Goal: Communication & Community: Answer question/provide support

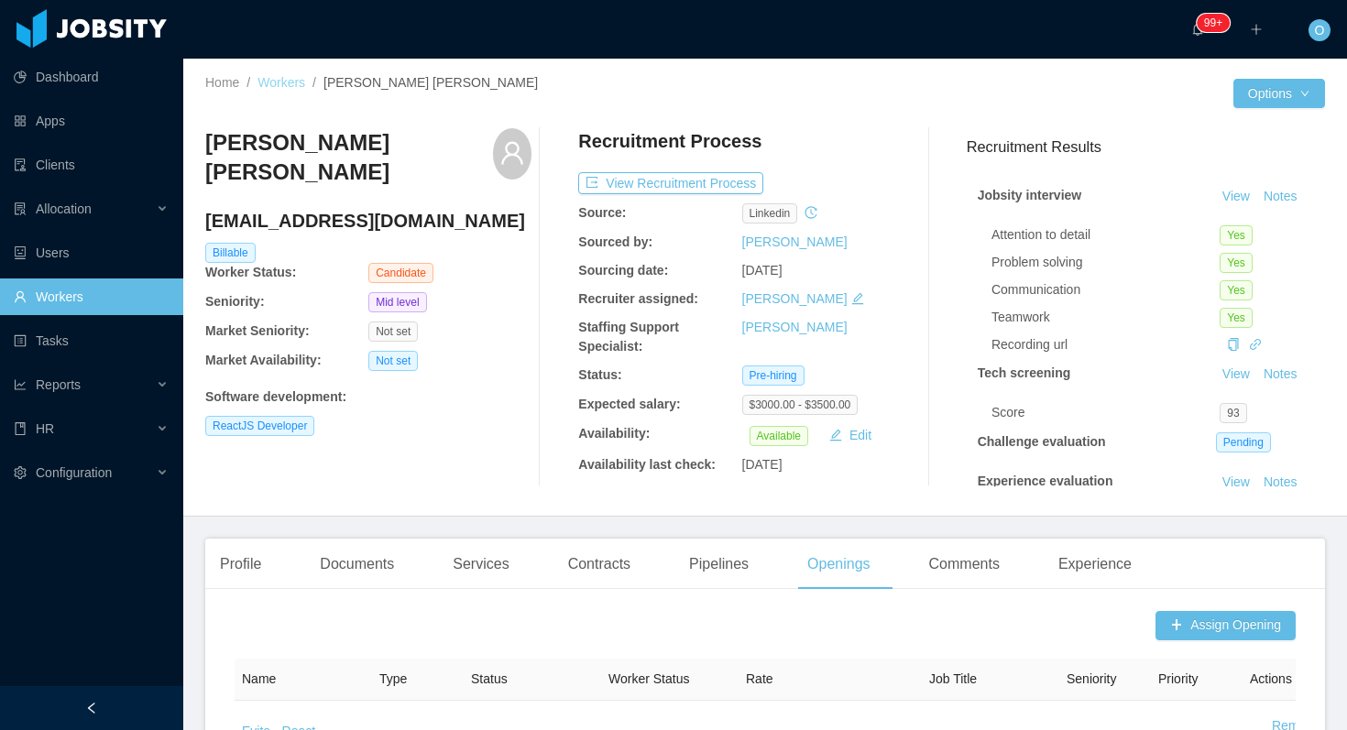
click at [278, 81] on link "Workers" at bounding box center [281, 82] width 48 height 15
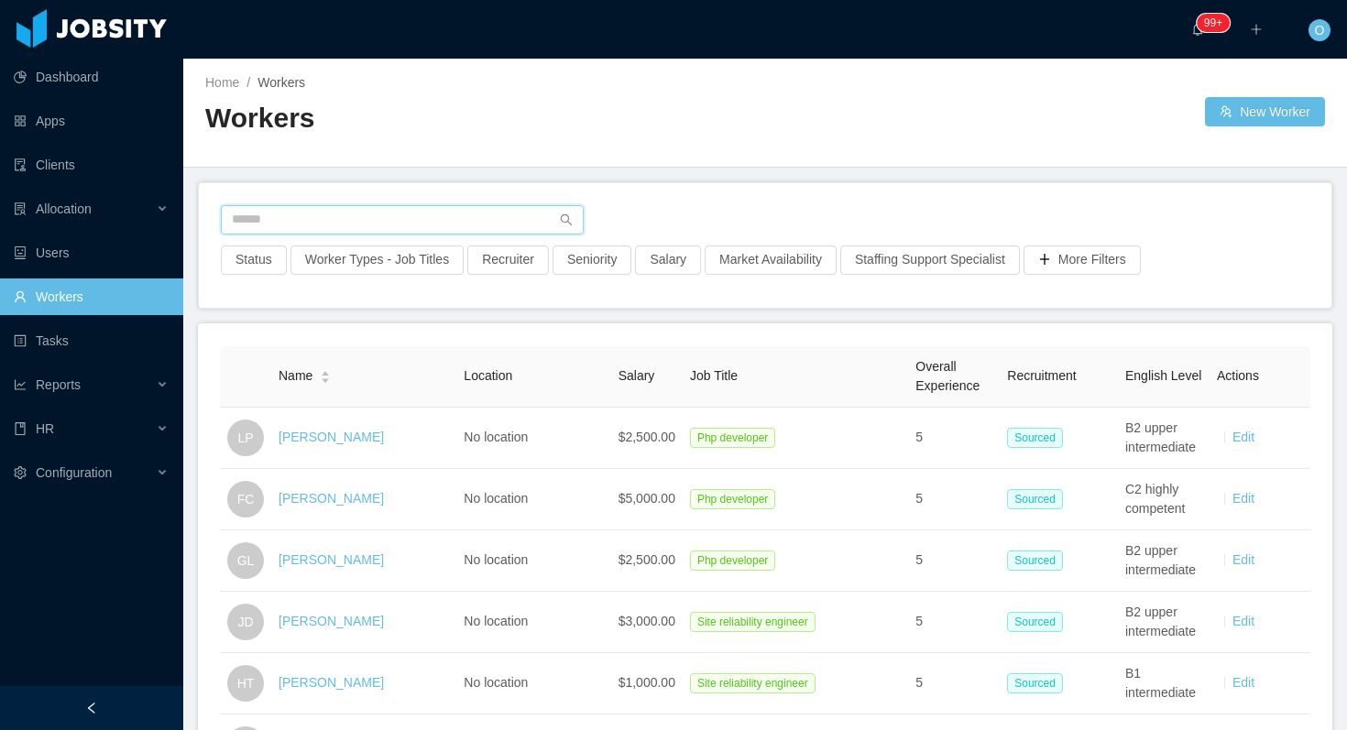
click at [453, 215] on input "text" at bounding box center [402, 219] width 363 height 29
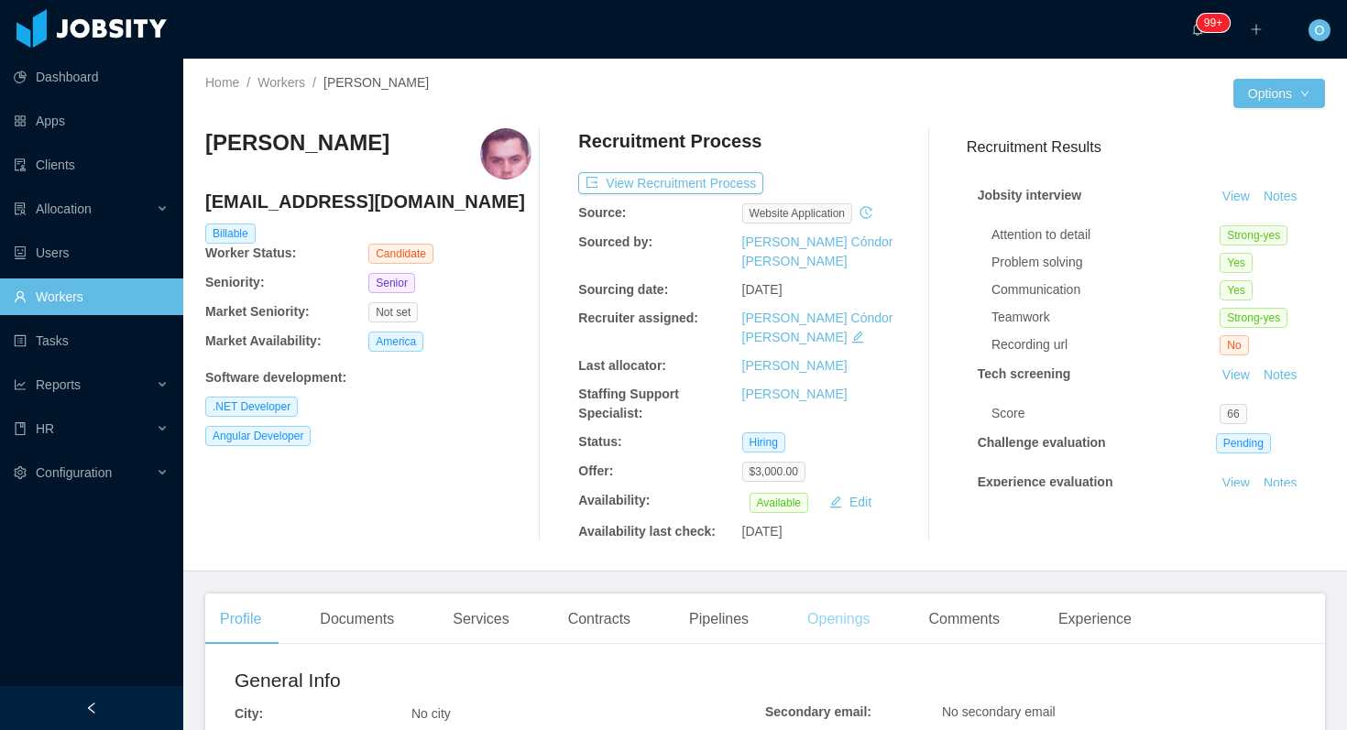
click at [847, 594] on div "Openings" at bounding box center [838, 619] width 93 height 51
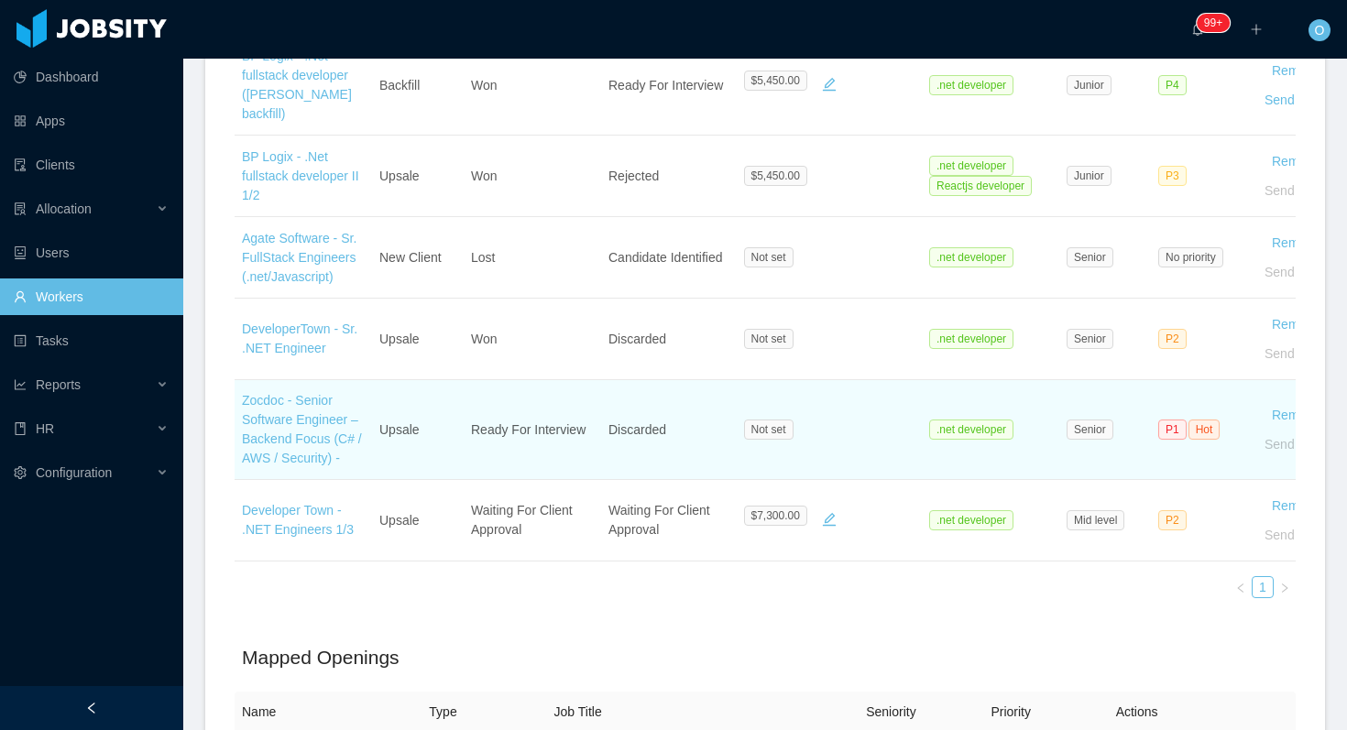
scroll to position [812, 0]
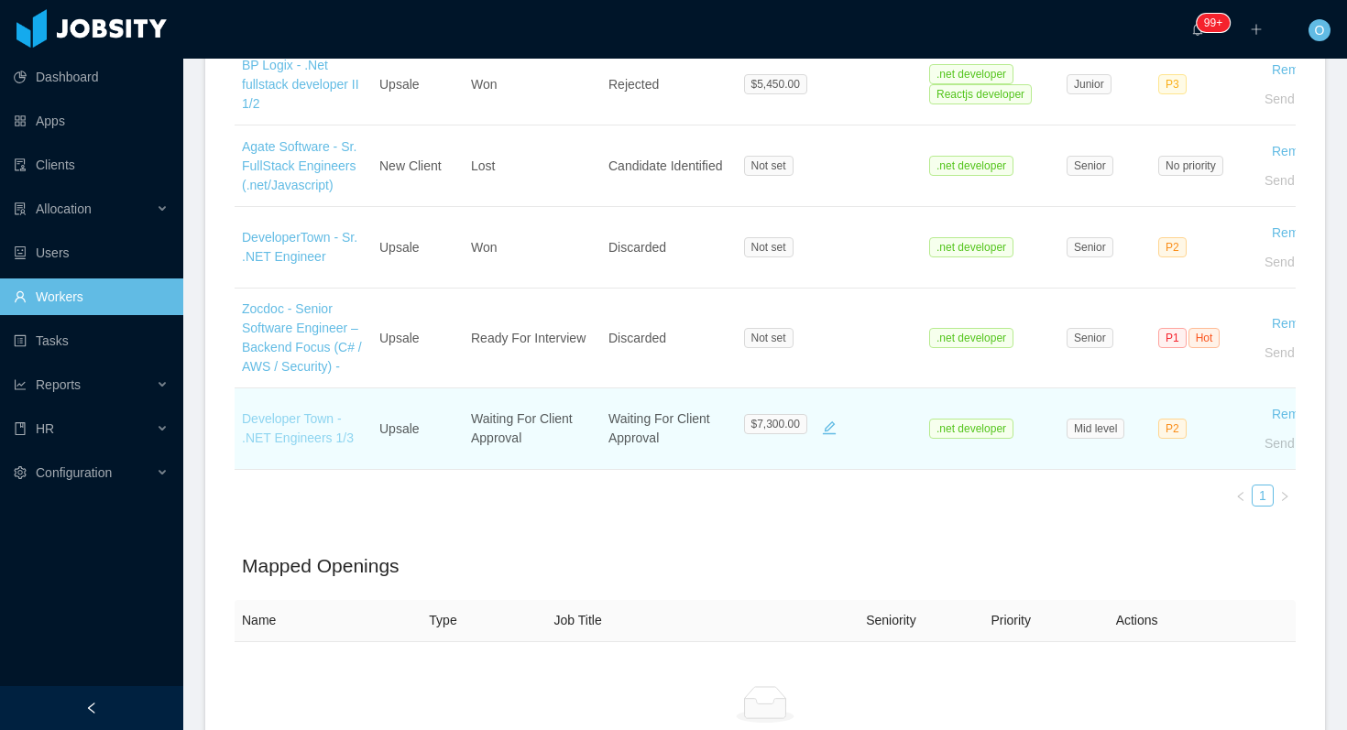
click at [325, 411] on link "Developer Town - .NET Engineers 1/3" at bounding box center [298, 428] width 112 height 34
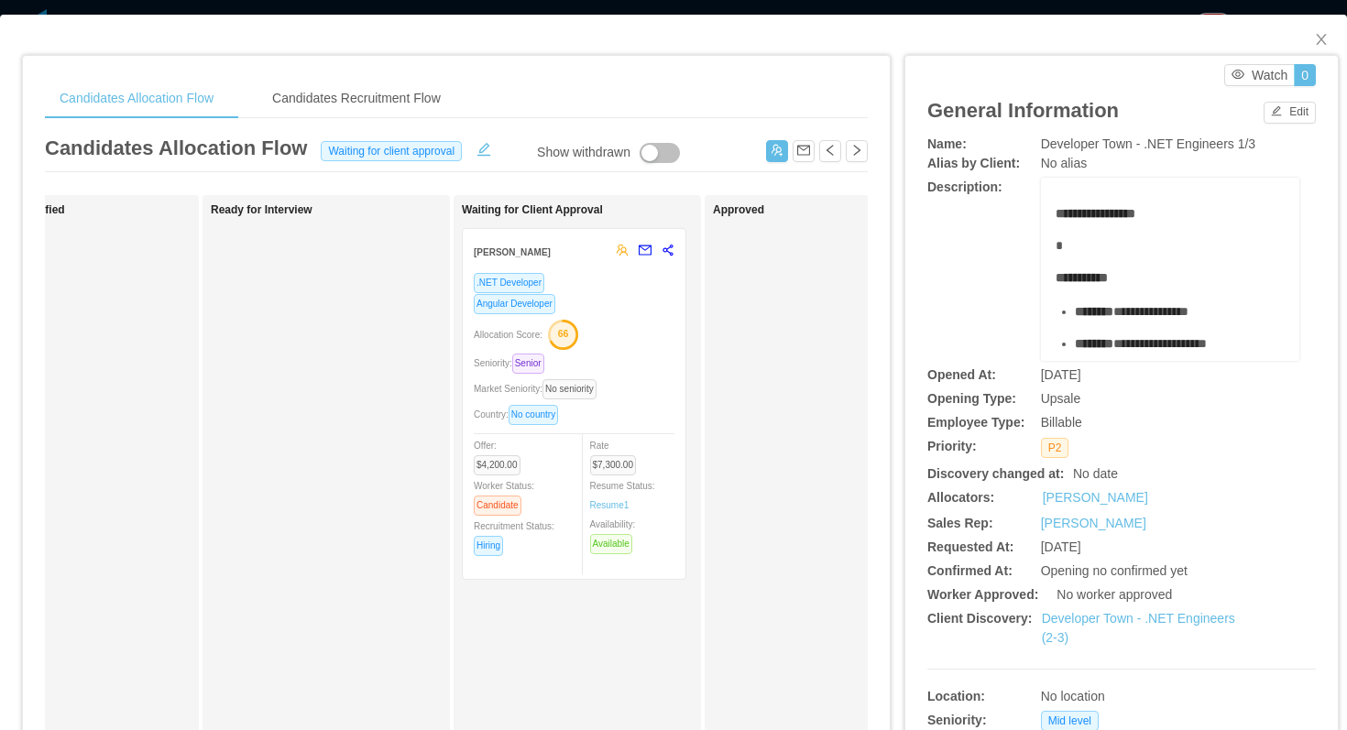
scroll to position [0, 508]
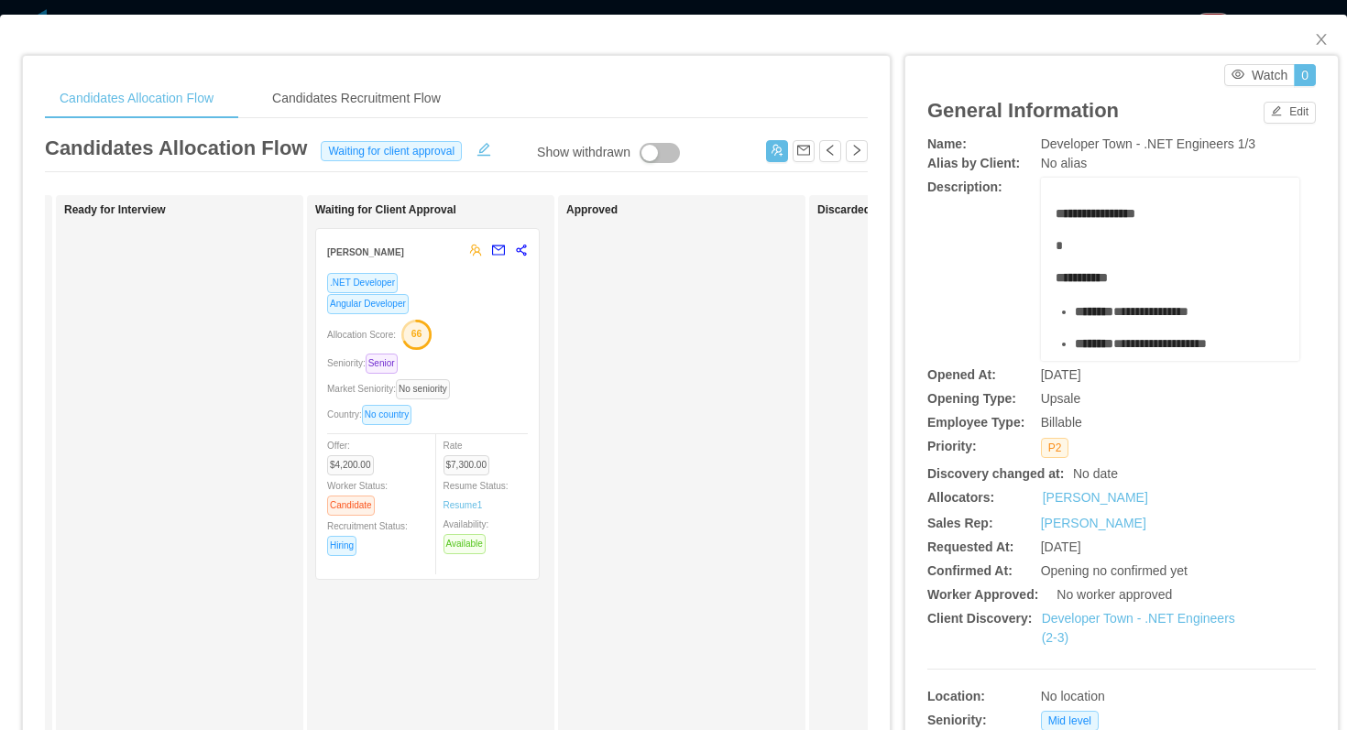
click at [497, 334] on div "Allocation Score: 66" at bounding box center [427, 333] width 201 height 29
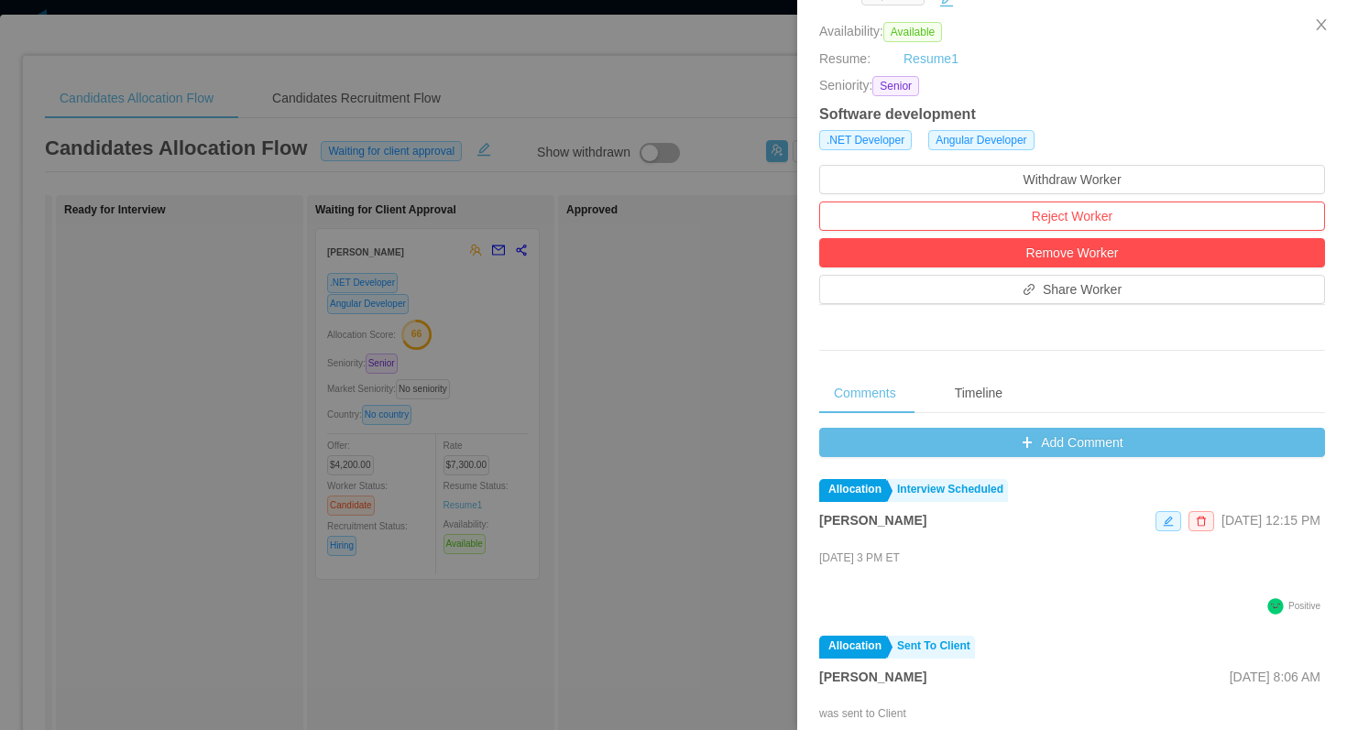
scroll to position [432, 0]
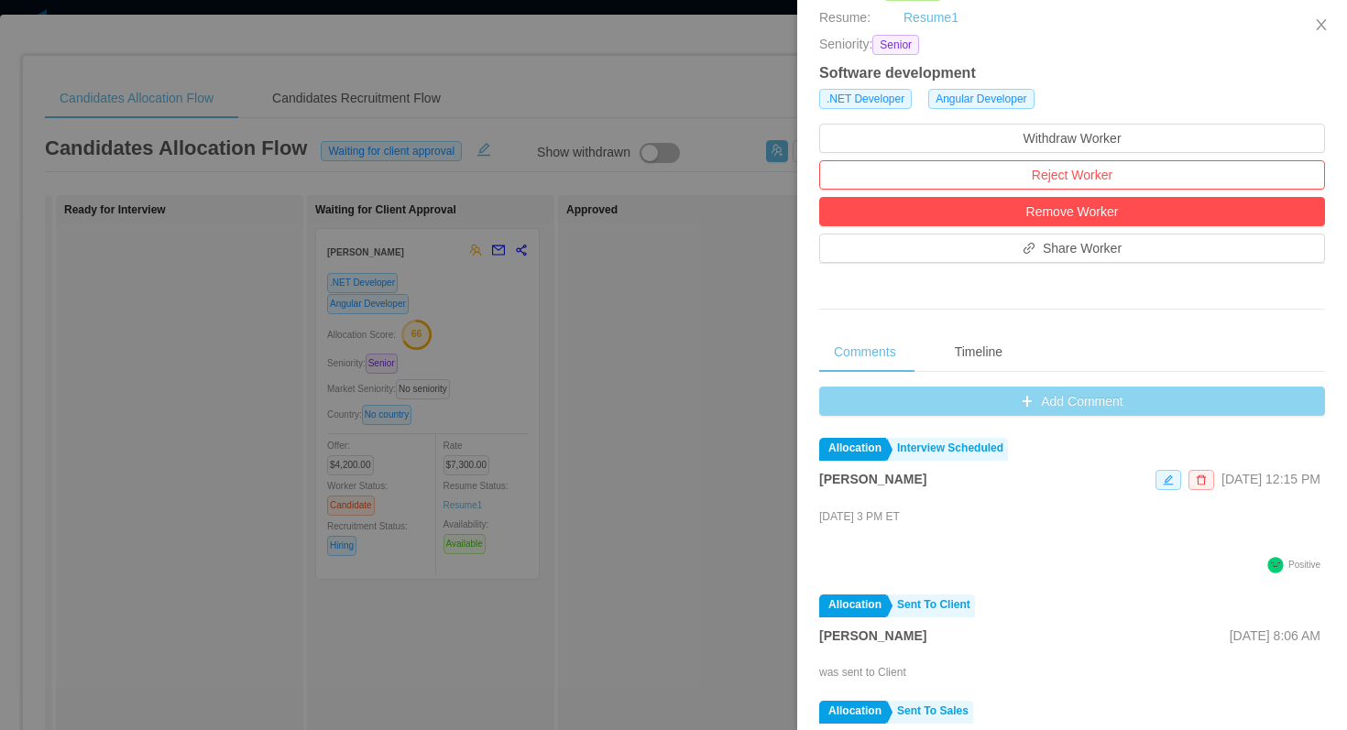
click at [830, 399] on button "Add Comment" at bounding box center [1072, 401] width 506 height 29
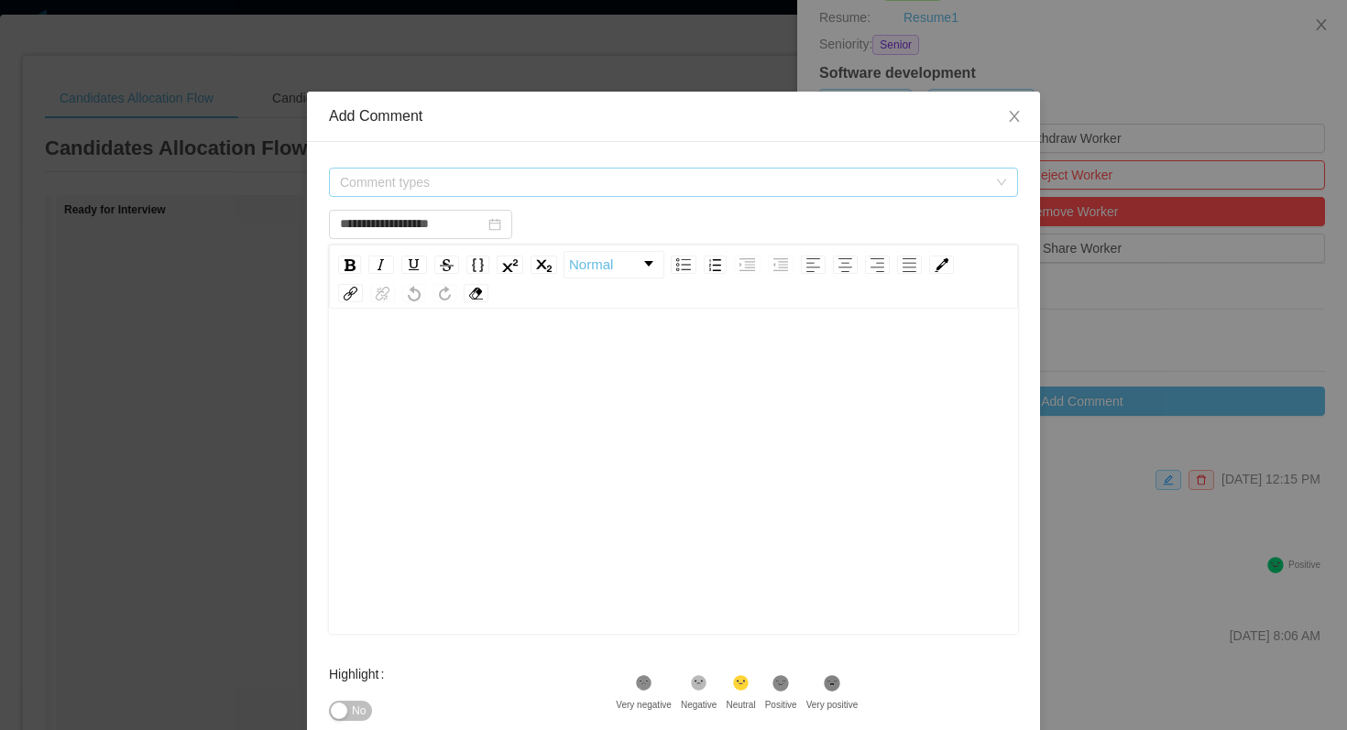
click at [540, 191] on span "Comment types" at bounding box center [667, 182] width 655 height 27
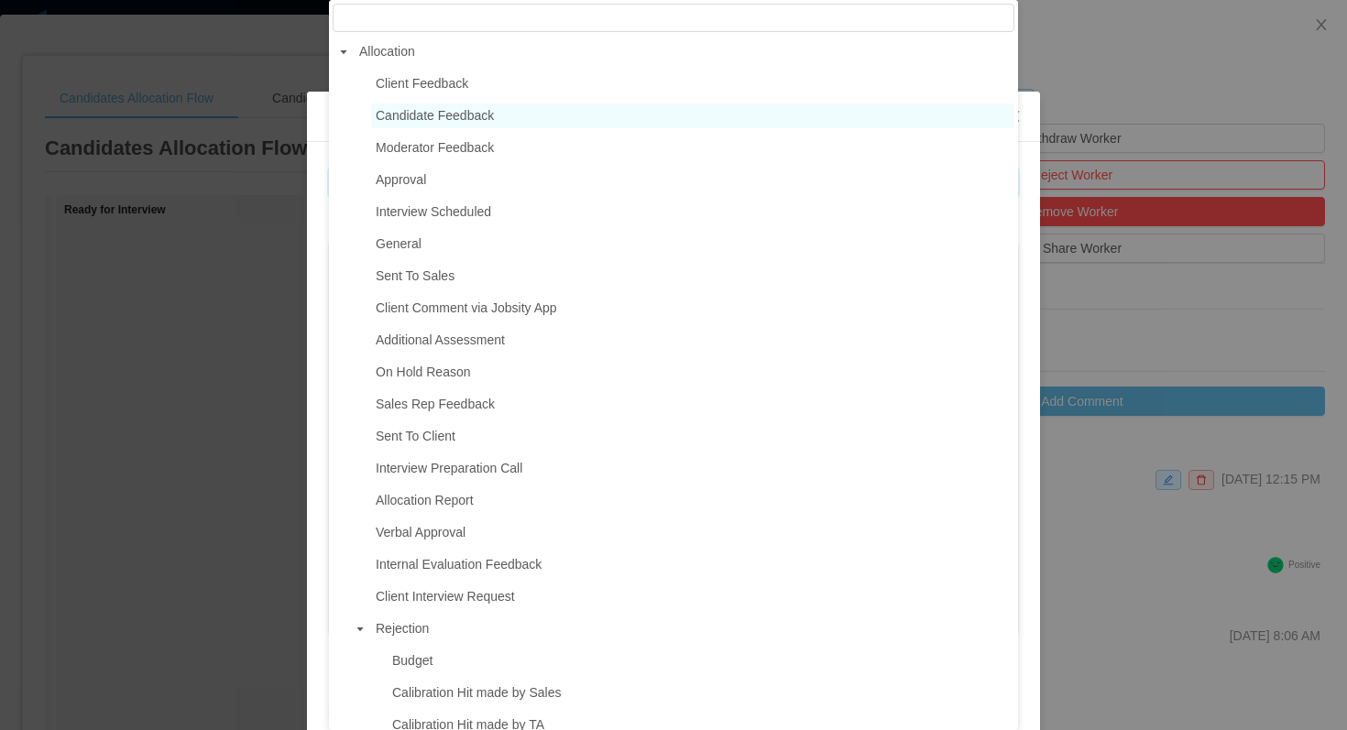
click at [465, 121] on span "Candidate Feedback" at bounding box center [435, 115] width 118 height 15
type input "**********"
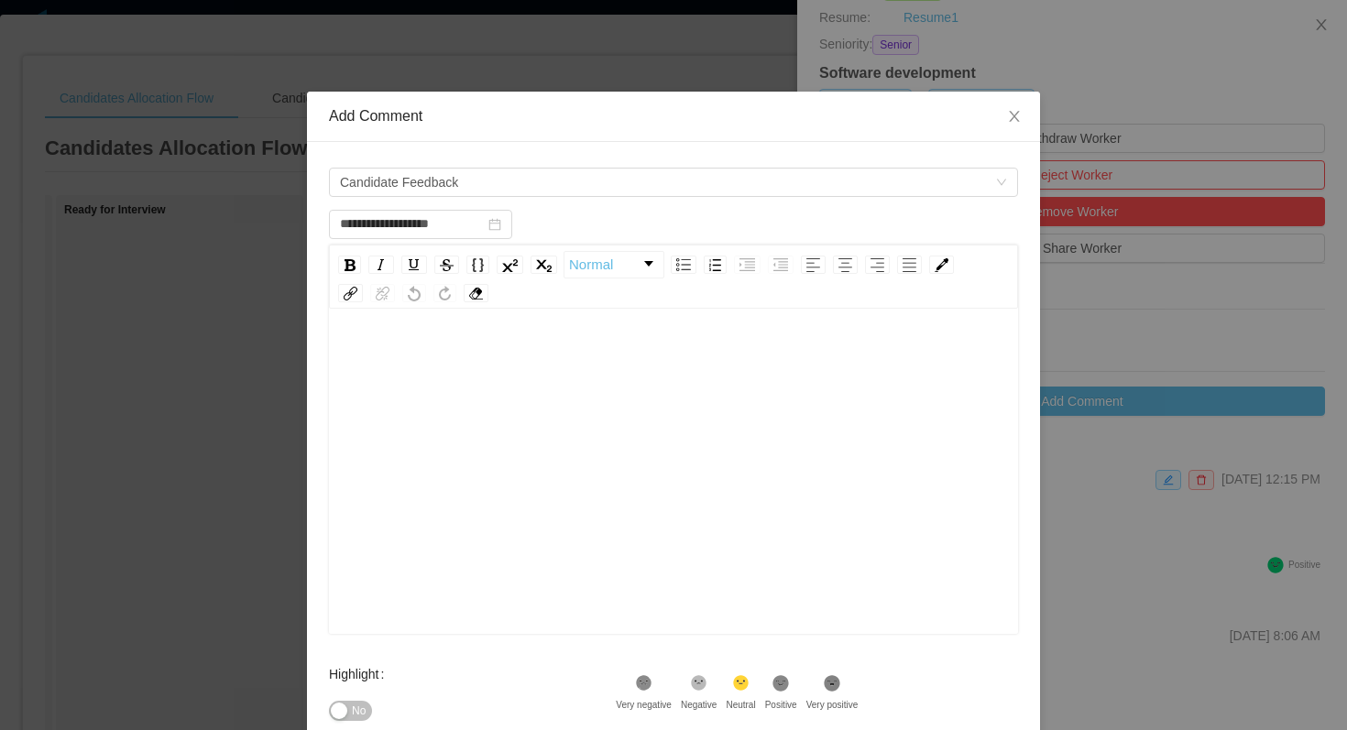
click at [446, 442] on div "rdw-editor" at bounding box center [674, 500] width 660 height 321
click at [562, 354] on div "**********" at bounding box center [674, 358] width 660 height 37
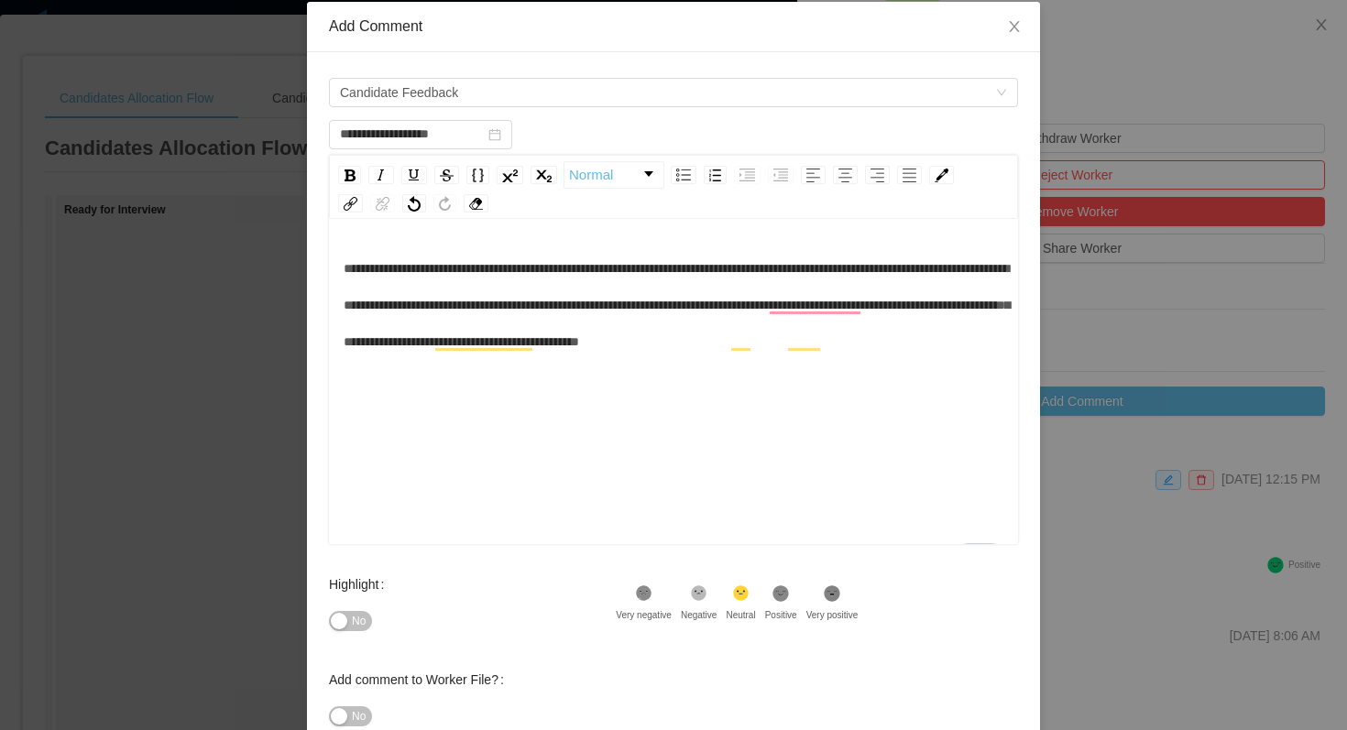
scroll to position [104, 0]
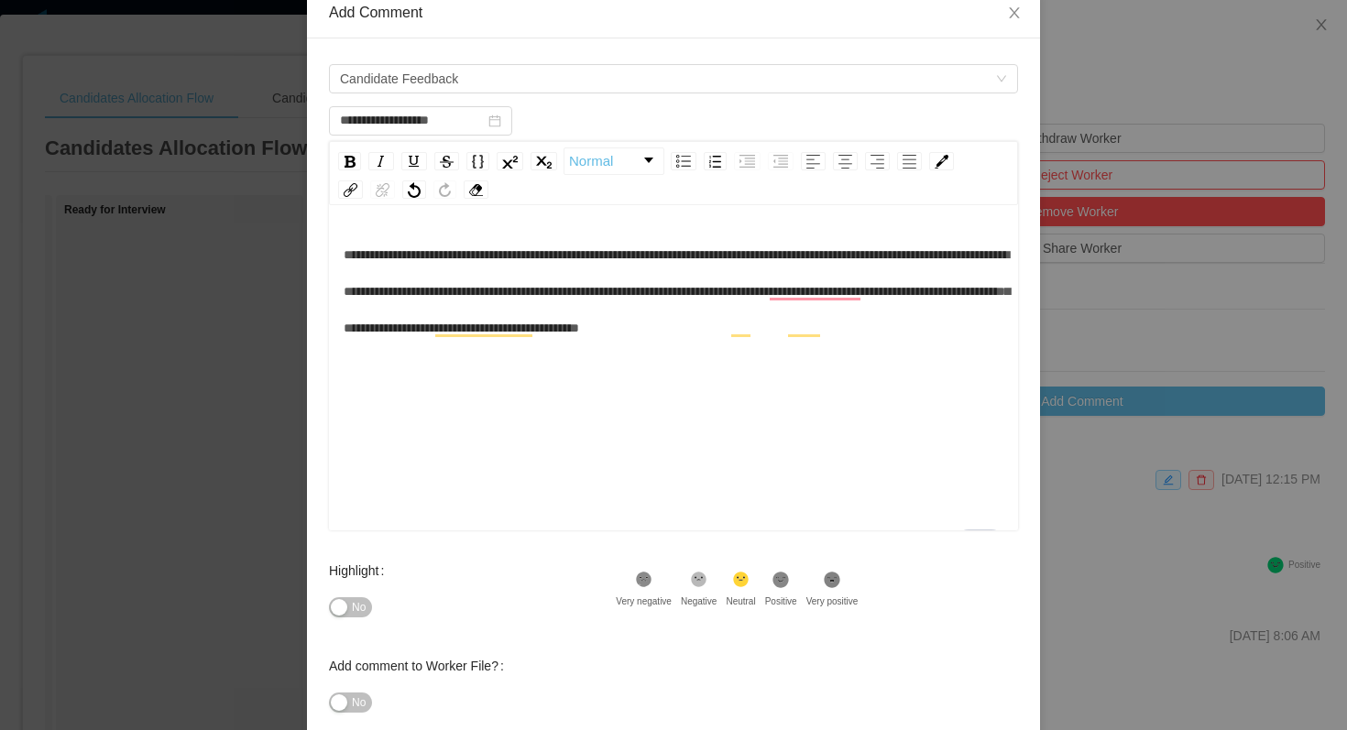
click at [650, 574] on icon at bounding box center [645, 580] width 12 height 12
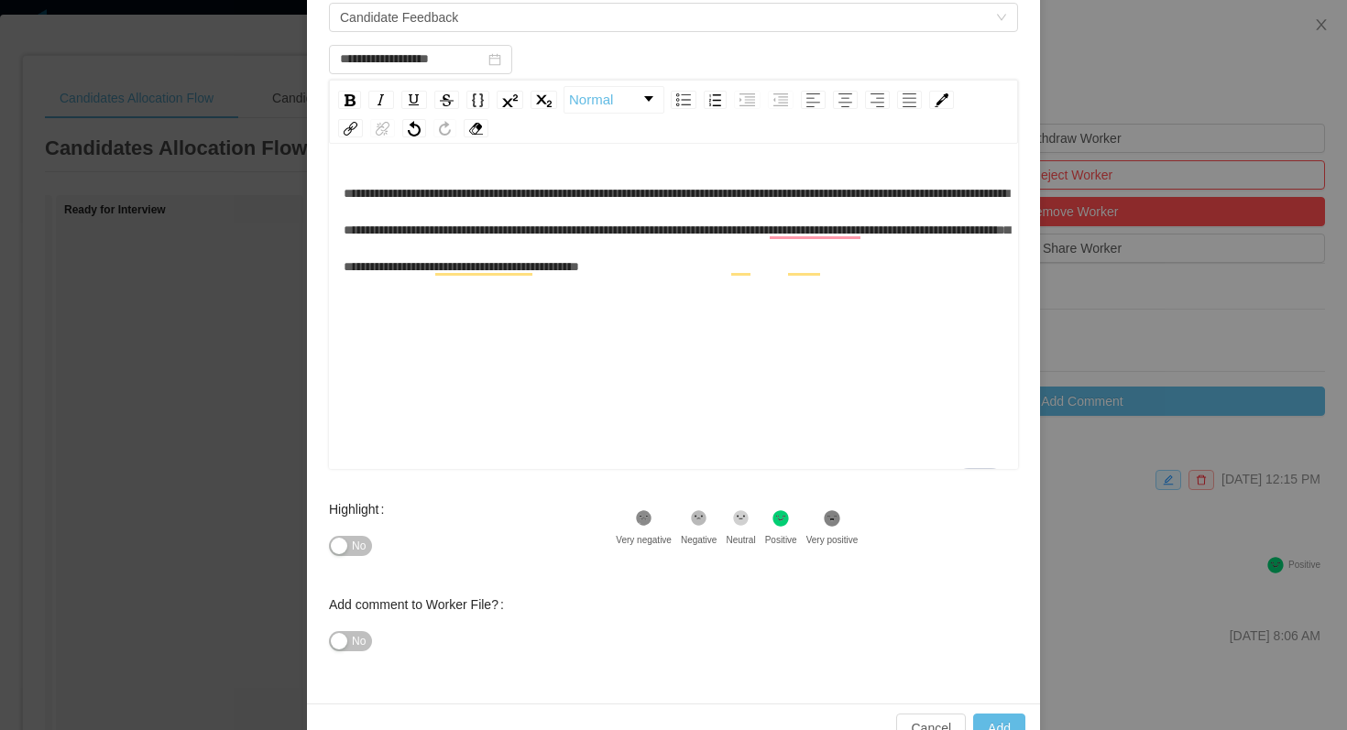
scroll to position [168, 0]
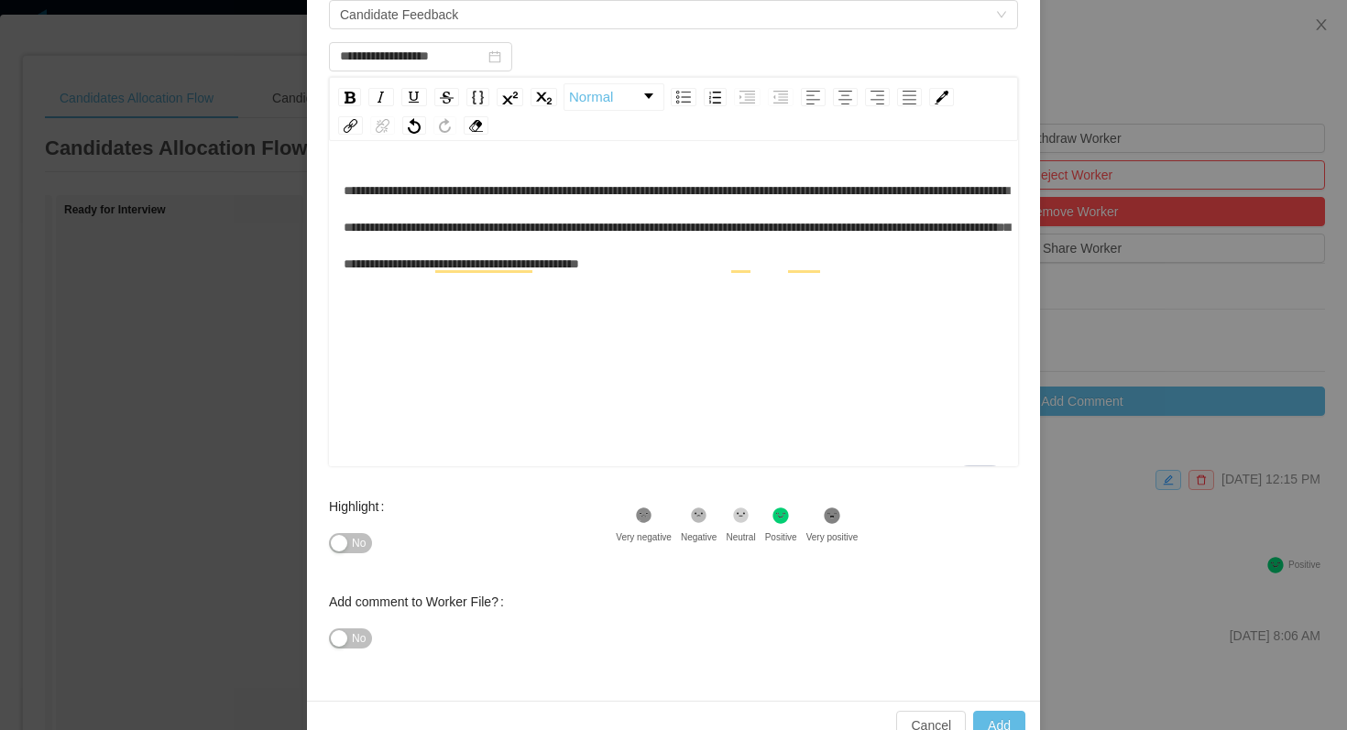
click at [951, 499] on div "Highlight No .st0{fill:#8a8a8a}.st2{fill:#262626} Very negative .st1{fill:#2626…" at bounding box center [673, 535] width 689 height 95
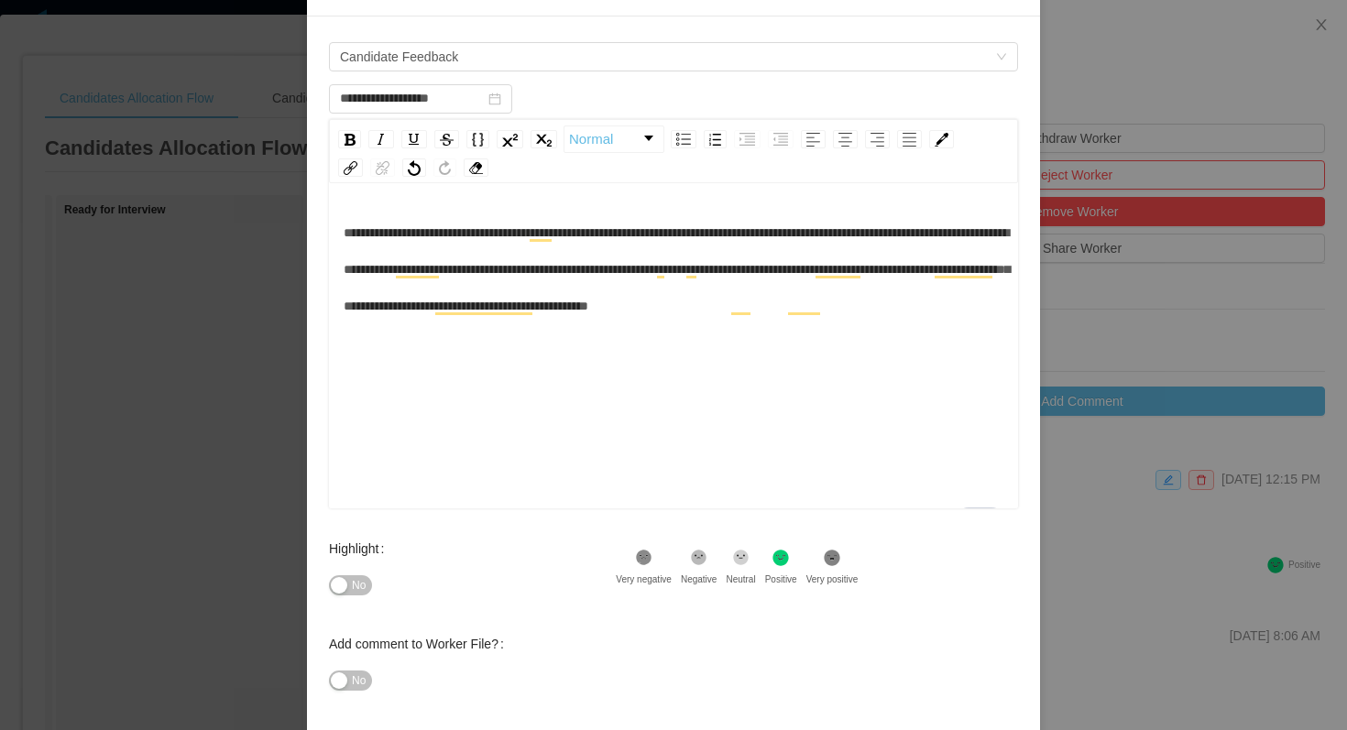
scroll to position [209, 0]
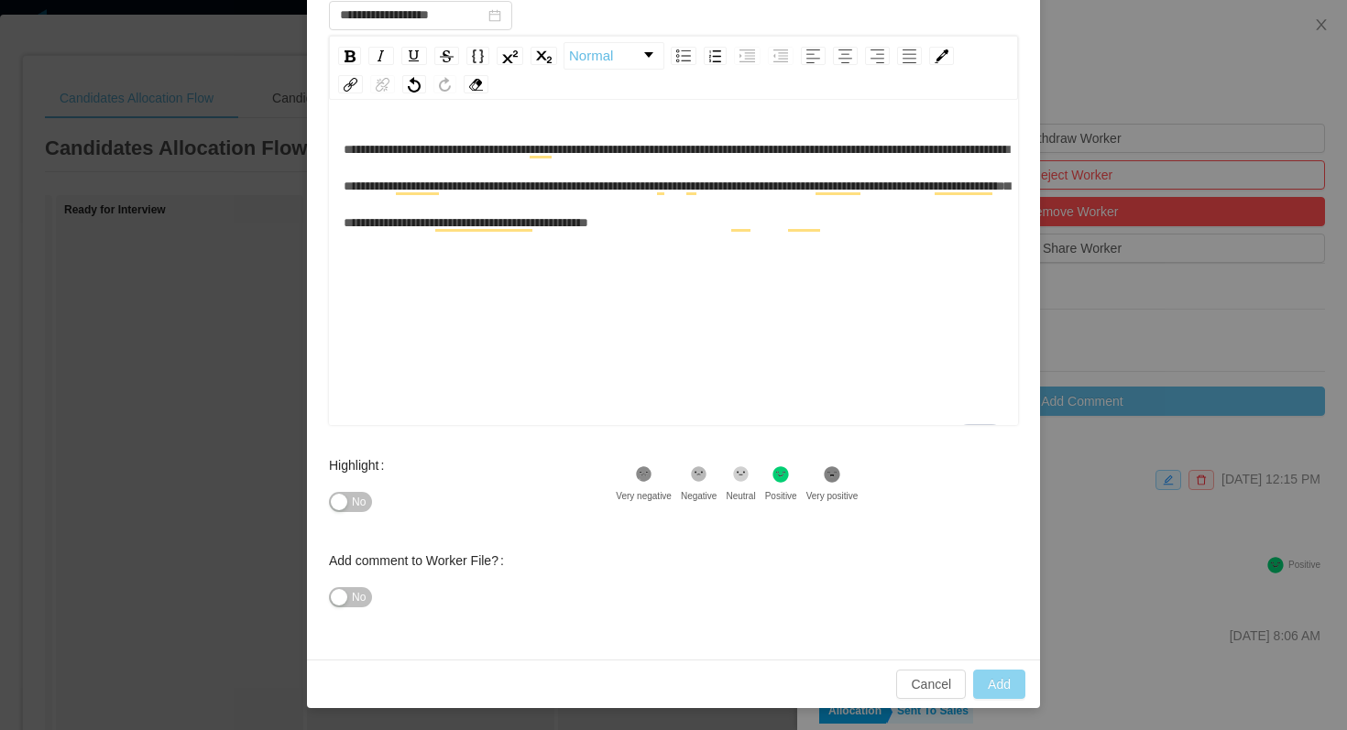
type input "**********"
click at [992, 691] on button "Add" at bounding box center [999, 684] width 52 height 29
